Goal: Task Accomplishment & Management: Complete application form

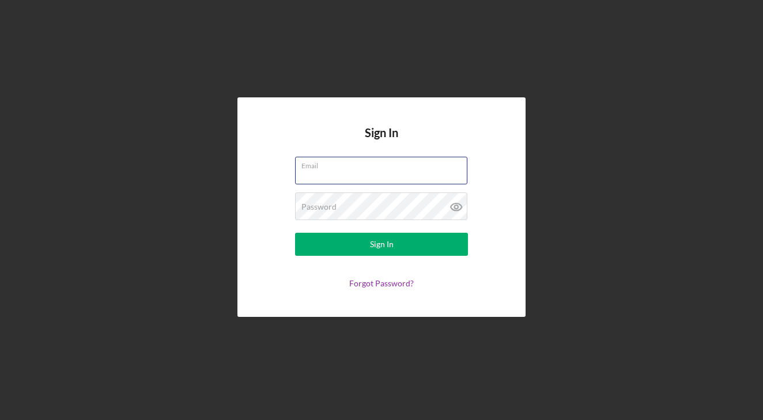
type input "[EMAIL_ADDRESS][DOMAIN_NAME]"
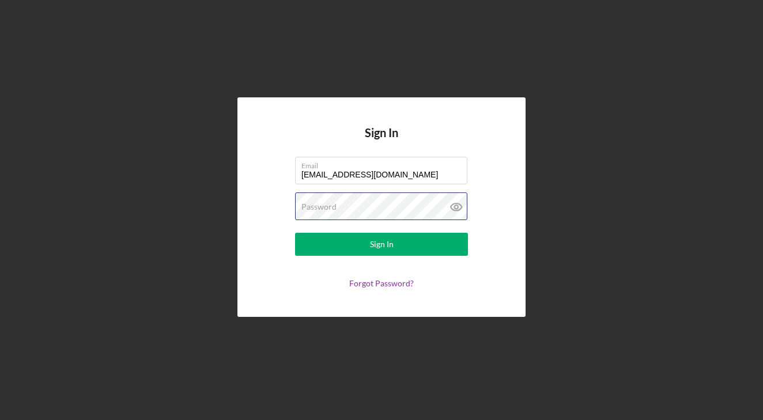
click at [381, 244] on button "Sign In" at bounding box center [381, 244] width 173 height 23
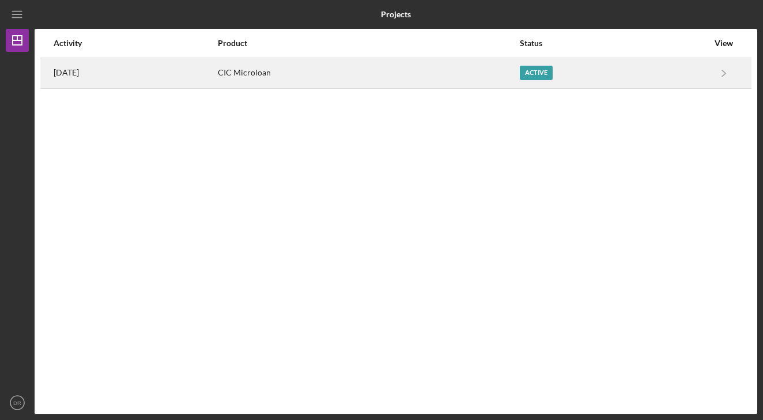
click at [267, 71] on div "CIC Microloan" at bounding box center [368, 73] width 301 height 29
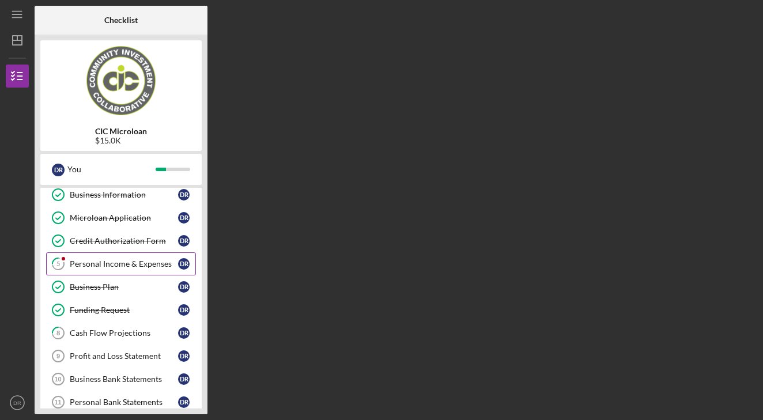
click at [142, 270] on link "5 Personal Income & Expenses D R" at bounding box center [121, 263] width 150 height 23
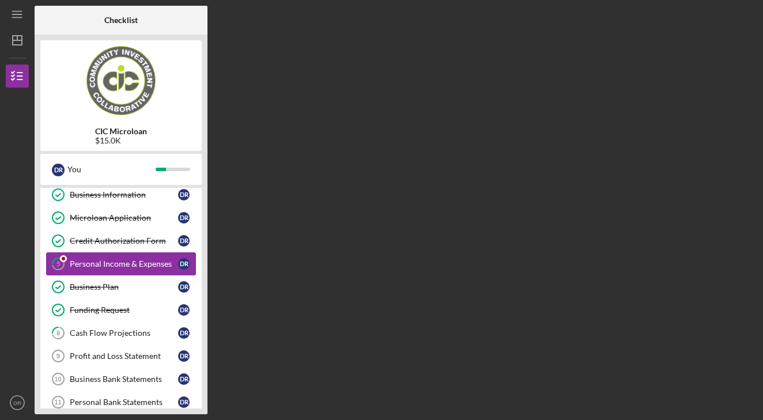
scroll to position [52, 0]
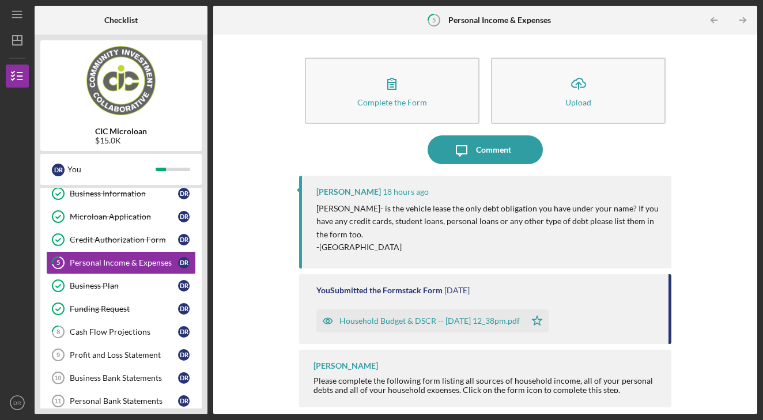
click at [383, 241] on p "-[GEOGRAPHIC_DATA]" at bounding box center [488, 247] width 344 height 13
click at [350, 245] on p "-[GEOGRAPHIC_DATA]" at bounding box center [488, 247] width 344 height 13
click at [472, 159] on icon "Icon/Message" at bounding box center [461, 149] width 29 height 29
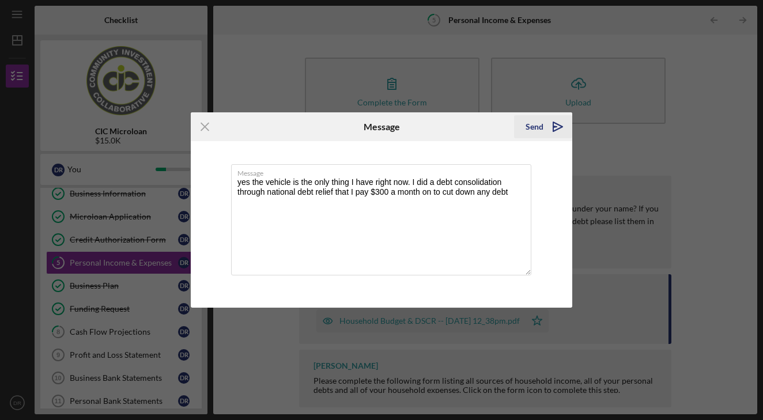
type textarea "yes the vehicle is the only thing I have right now. I did a debt consolidation …"
click at [562, 124] on icon "Icon/icon-invite-send" at bounding box center [557, 126] width 29 height 29
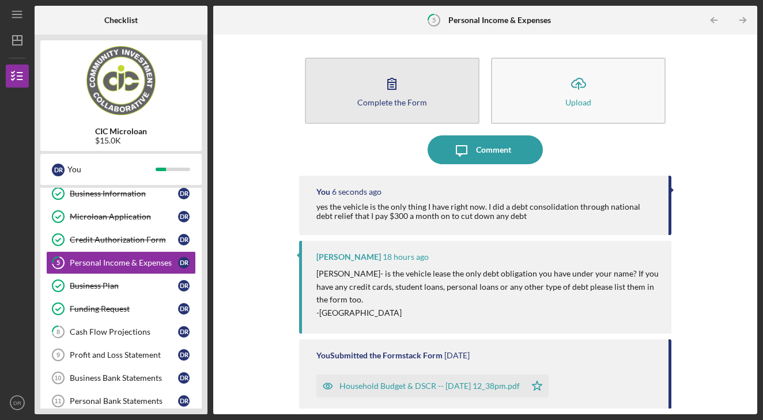
click at [410, 112] on button "Complete the Form Form" at bounding box center [392, 91] width 175 height 66
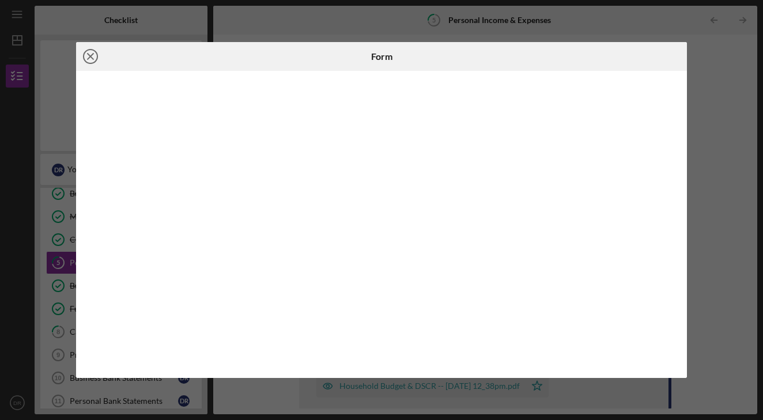
click at [84, 56] on circle at bounding box center [91, 57] width 14 height 14
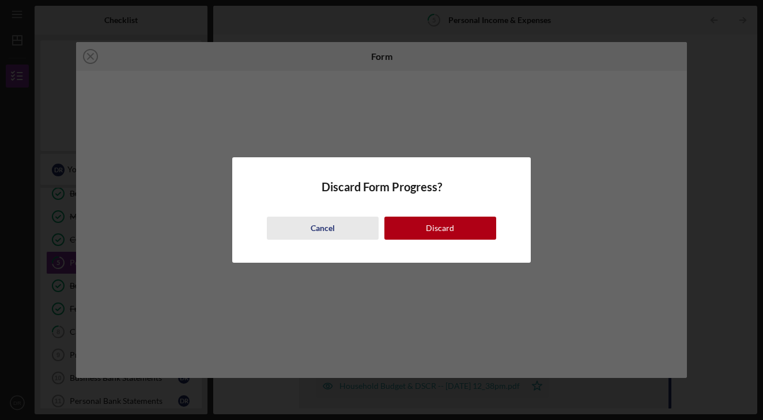
click at [338, 231] on button "Cancel" at bounding box center [323, 228] width 112 height 23
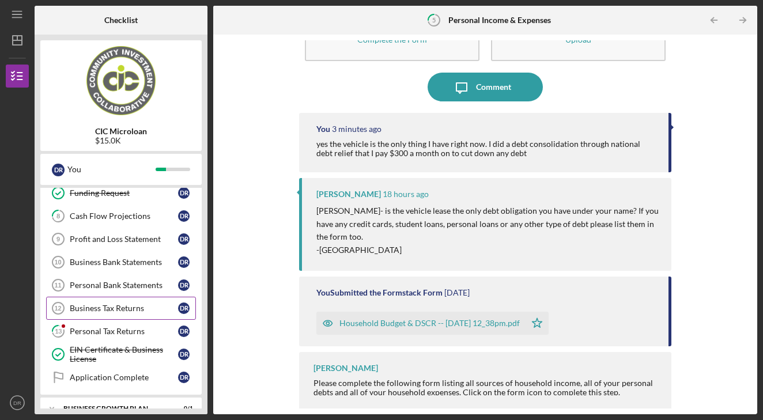
scroll to position [169, 0]
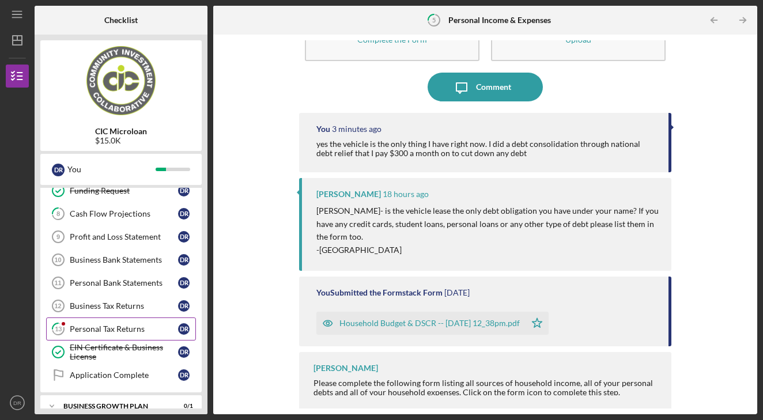
click at [102, 337] on link "13 Personal Tax Returns D R" at bounding box center [121, 328] width 150 height 23
